Goal: Transaction & Acquisition: Book appointment/travel/reservation

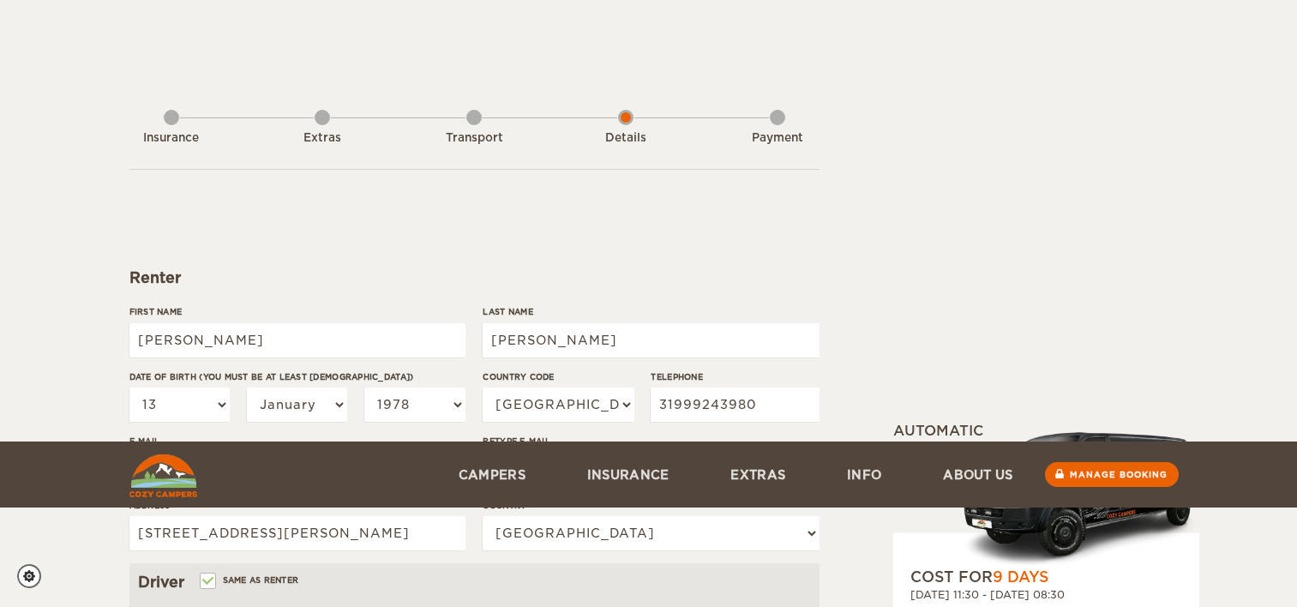
select select "13"
select select "1978"
select select "55"
select select "29"
select select "13"
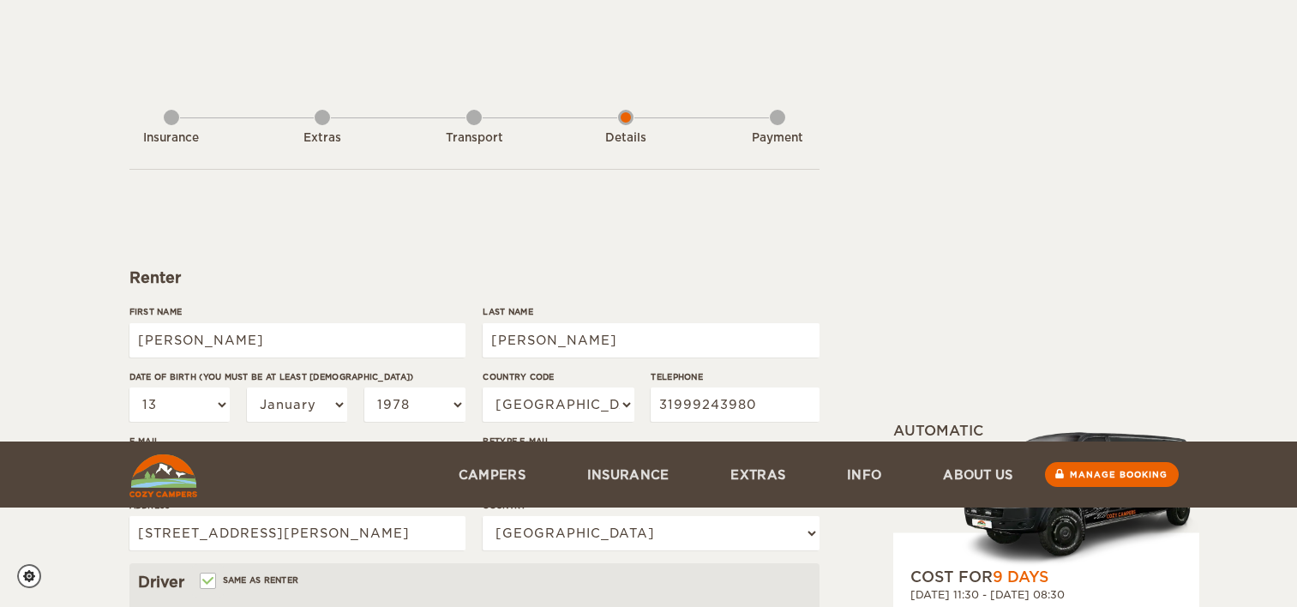
select select "1978"
select select "2"
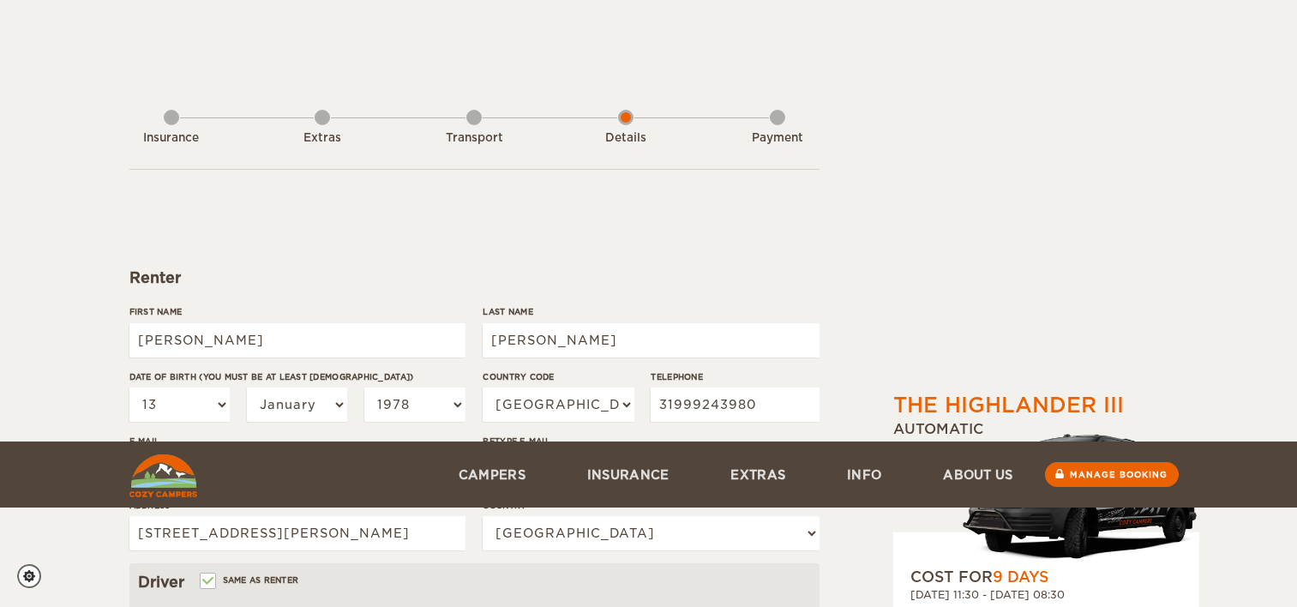
select select "13"
select select "1978"
select select "55"
select select "29"
select select "13"
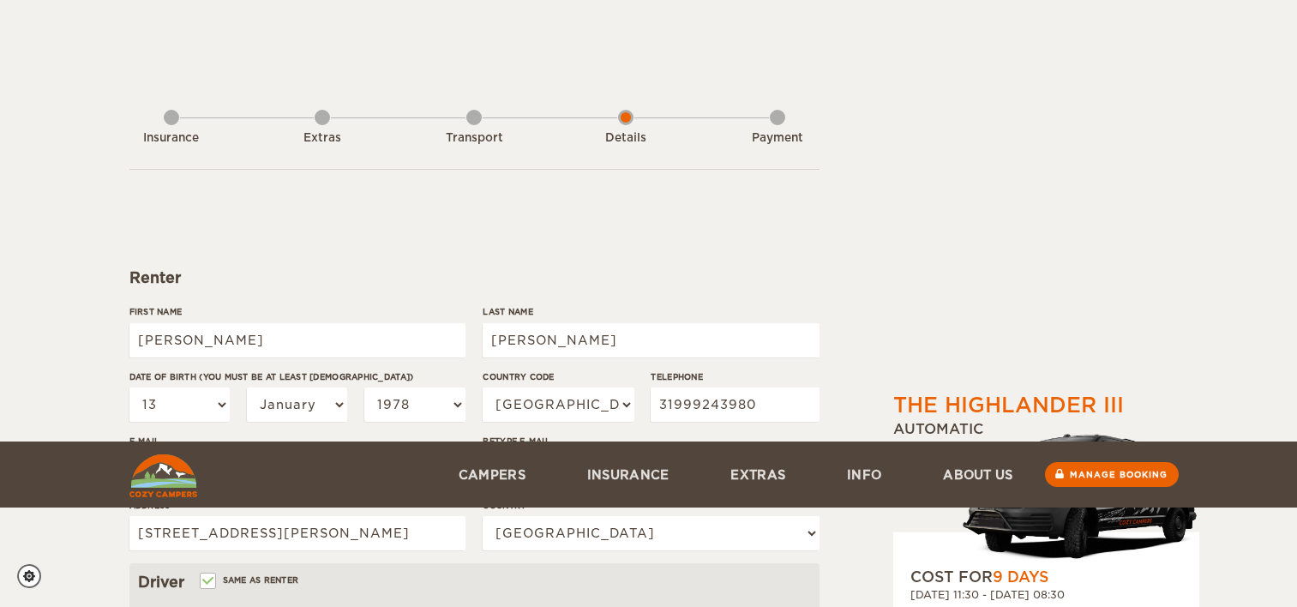
select select "1978"
